Goal: Transaction & Acquisition: Download file/media

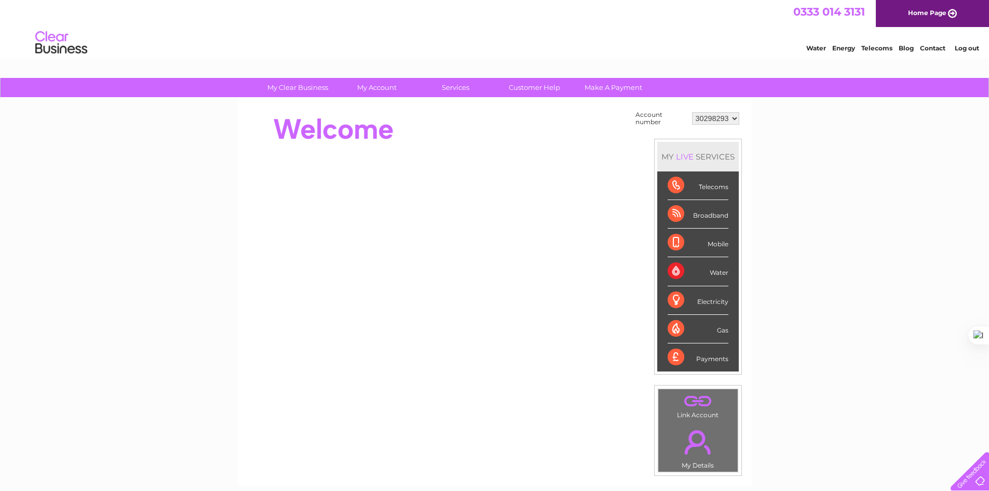
click at [706, 111] on td "30298293 30311991" at bounding box center [715, 119] width 52 height 20
click at [706, 112] on select "30298293 30311991" at bounding box center [715, 118] width 47 height 12
select select "30311991"
click at [692, 112] on select "30298293 30311991" at bounding box center [715, 118] width 47 height 12
click at [716, 120] on select "30298293 30311991" at bounding box center [715, 118] width 47 height 12
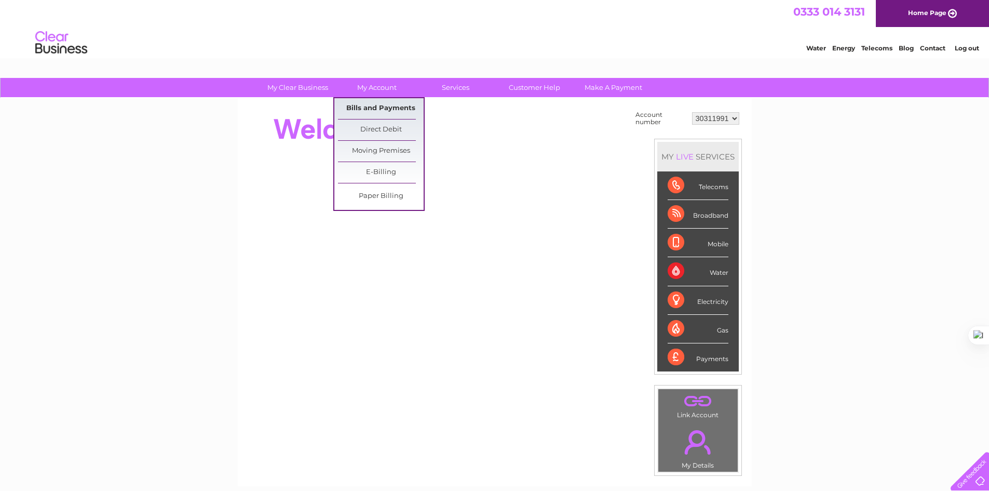
click at [373, 106] on link "Bills and Payments" at bounding box center [381, 108] width 86 height 21
click at [375, 114] on link "Bills and Payments" at bounding box center [381, 108] width 86 height 21
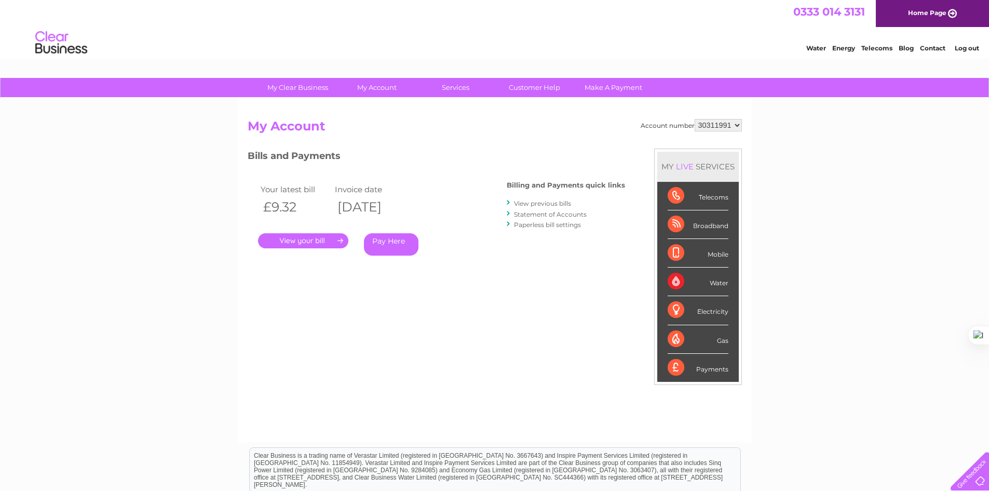
click at [552, 203] on link "View previous bills" at bounding box center [542, 203] width 57 height 8
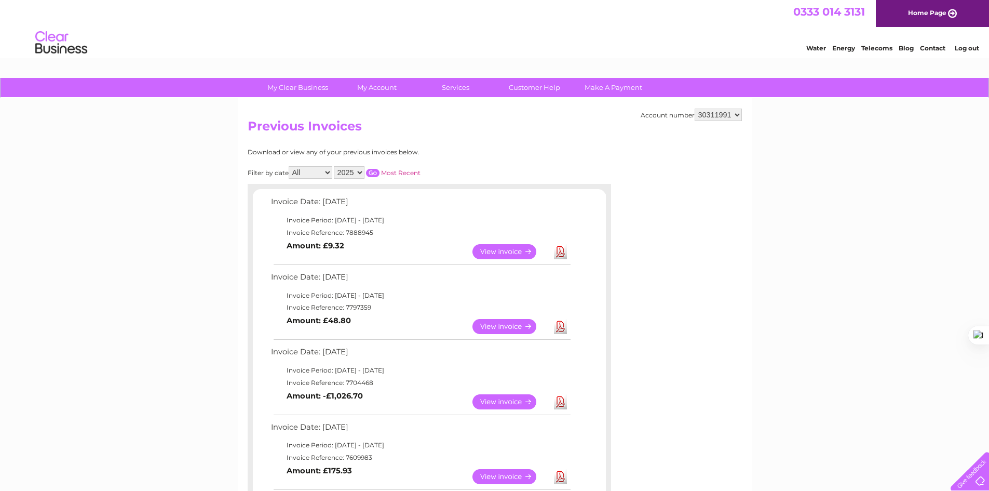
click at [561, 250] on link "Download" at bounding box center [560, 251] width 13 height 15
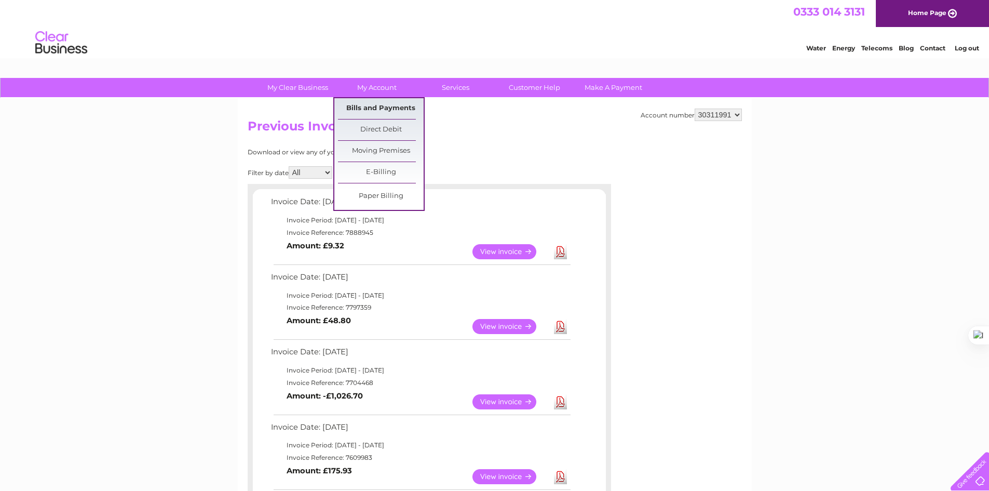
click at [396, 106] on link "Bills and Payments" at bounding box center [381, 108] width 86 height 21
click at [375, 111] on link "Bills and Payments" at bounding box center [381, 108] width 86 height 21
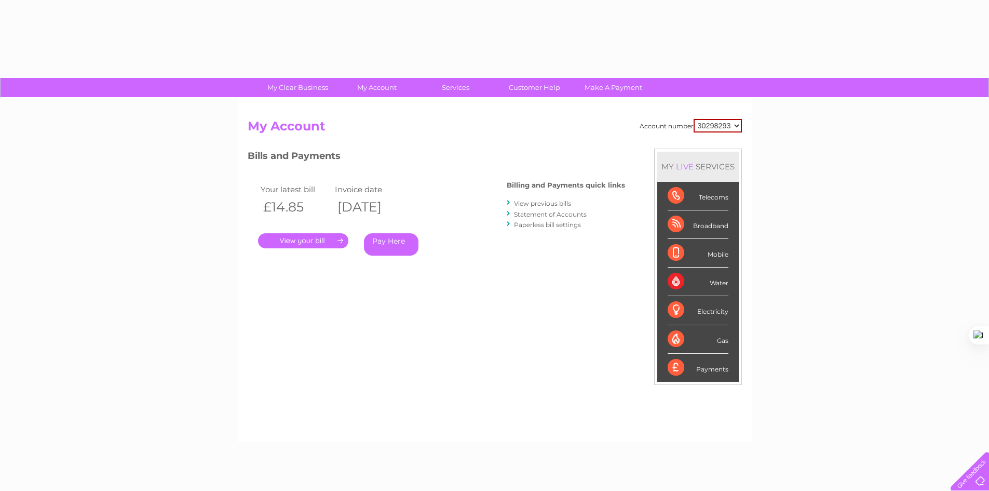
click at [564, 211] on link "Statement of Accounts" at bounding box center [550, 214] width 73 height 8
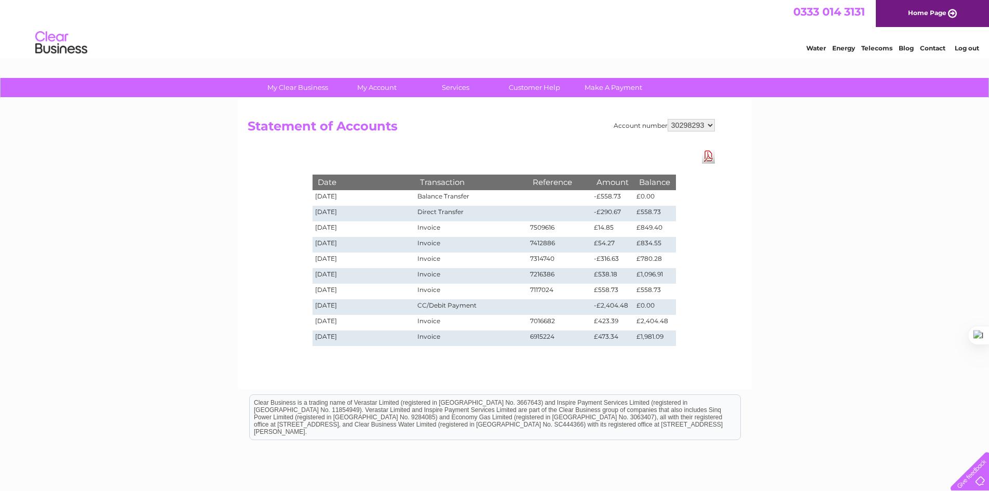
click at [684, 122] on select "30298293 30311991" at bounding box center [691, 125] width 47 height 12
select select "30311991"
click at [668, 119] on select "30298293 30311991" at bounding box center [691, 125] width 47 height 12
